Goal: Navigation & Orientation: Find specific page/section

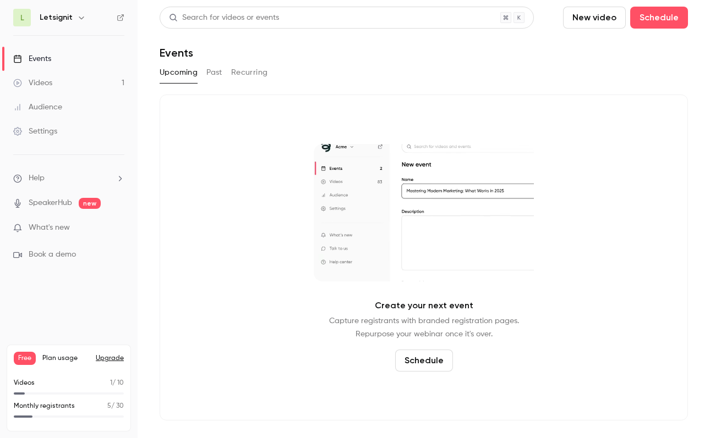
click at [46, 83] on div "Videos" at bounding box center [32, 83] width 39 height 11
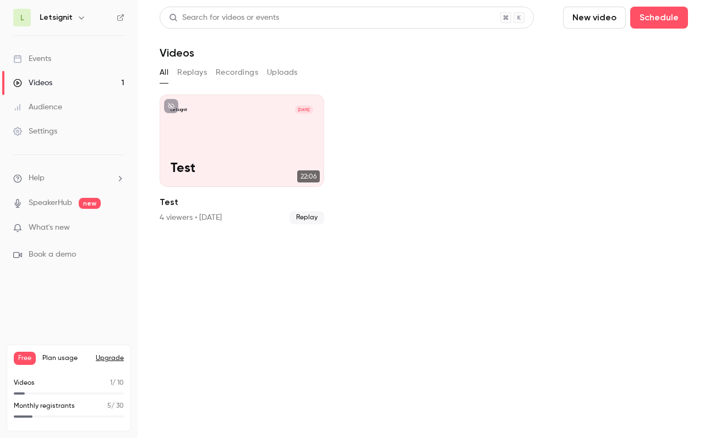
click at [52, 106] on div "Audience" at bounding box center [37, 107] width 49 height 11
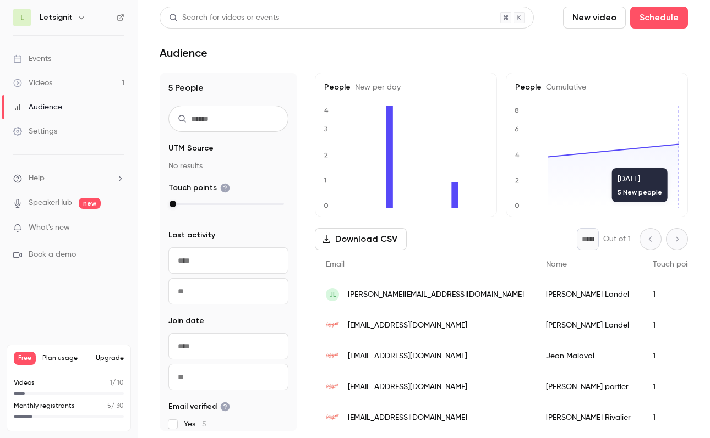
click at [81, 237] on ul "Help SpeakerHub new What's new Book a demo" at bounding box center [69, 216] width 138 height 123
click at [82, 232] on p "What's new" at bounding box center [60, 228] width 94 height 12
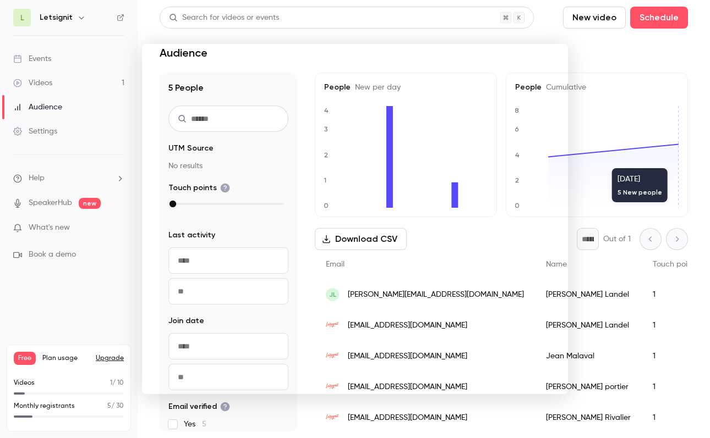
click at [139, 52] on div at bounding box center [355, 219] width 710 height 438
